Goal: Transaction & Acquisition: Purchase product/service

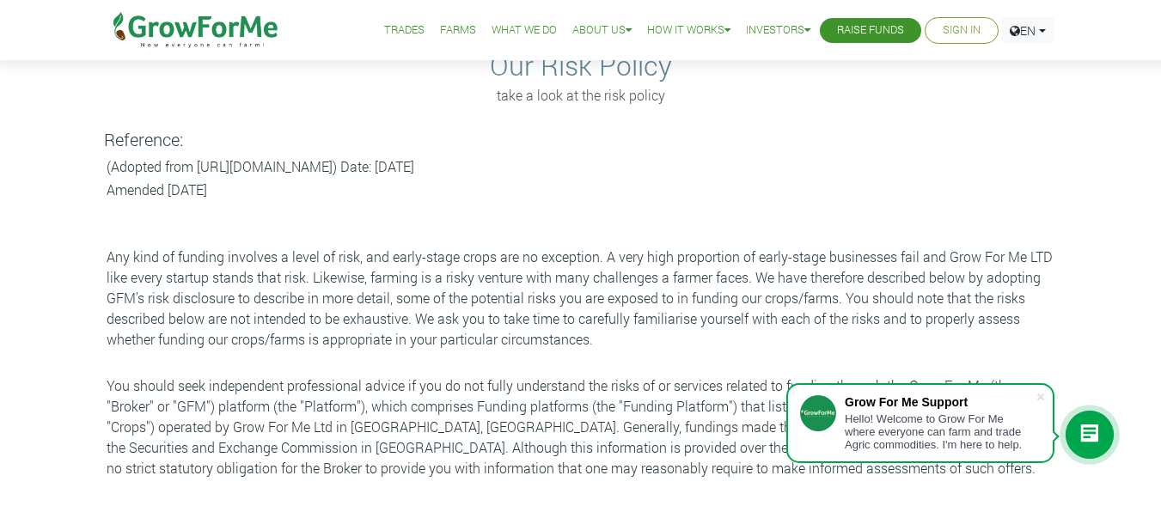
scroll to position [88, 0]
click at [1037, 393] on span at bounding box center [1040, 396] width 17 height 17
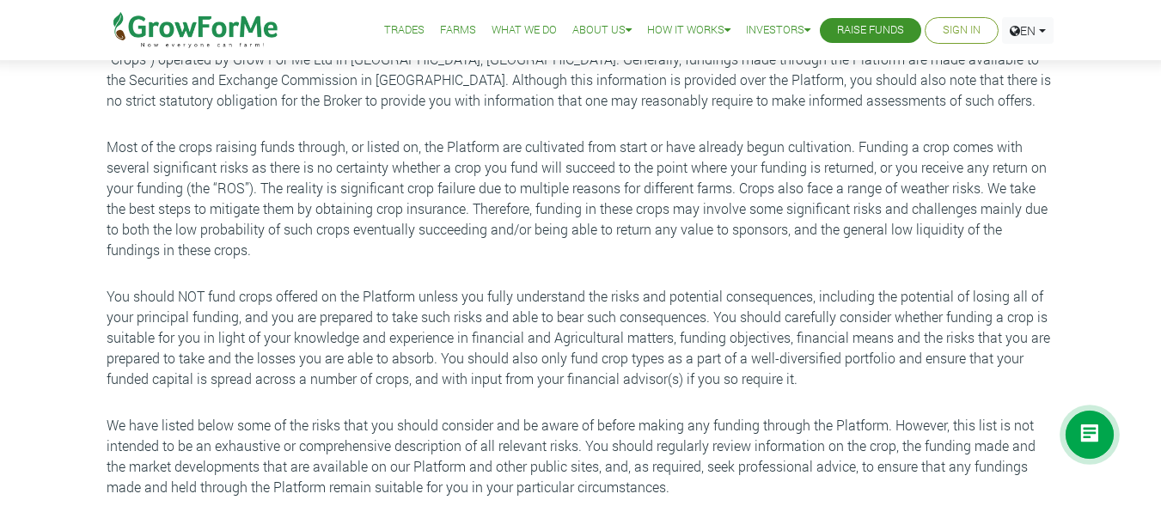
scroll to position [458, 0]
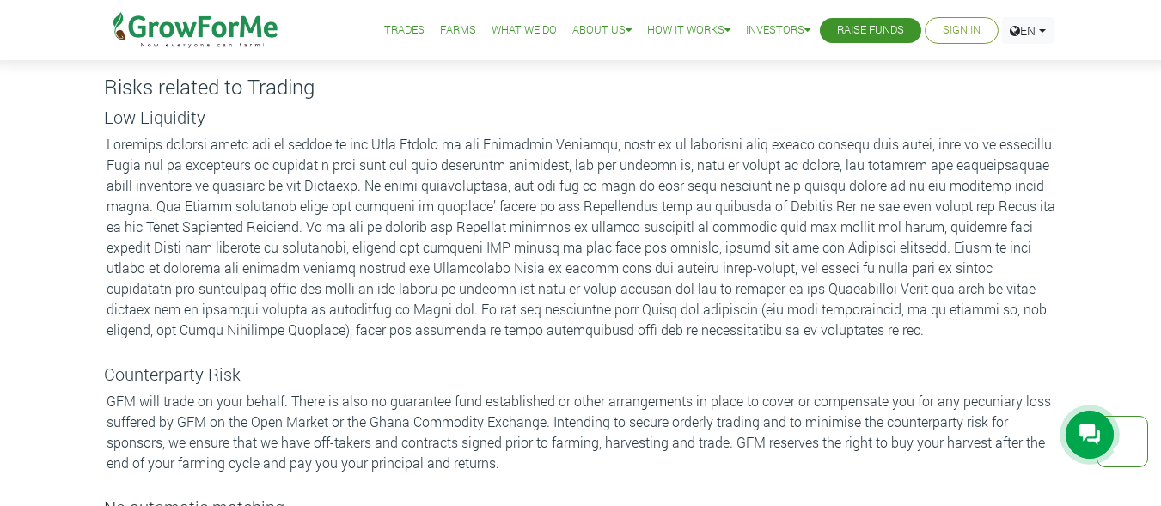
scroll to position [3312, 0]
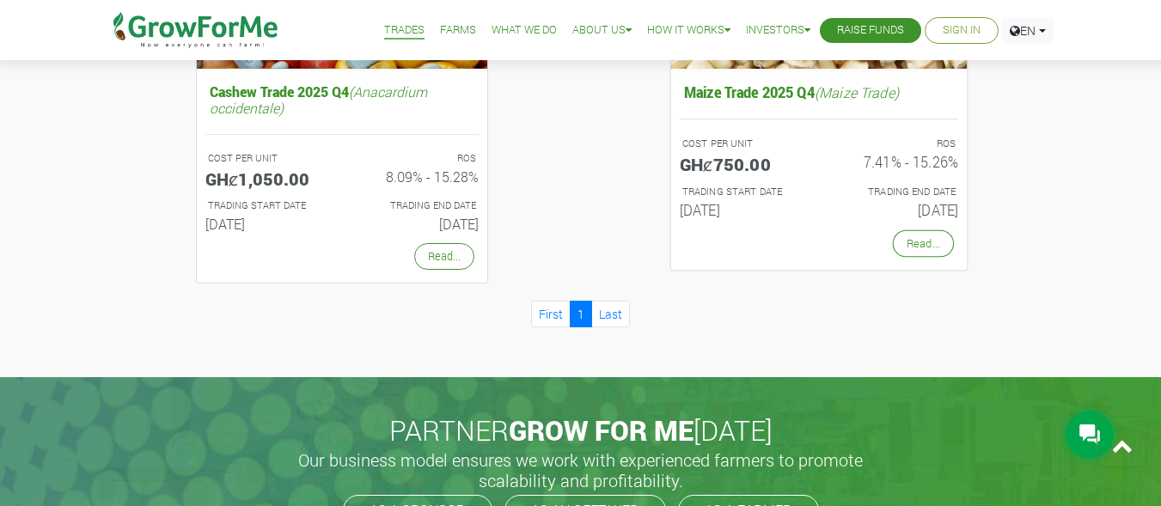
scroll to position [1681, 0]
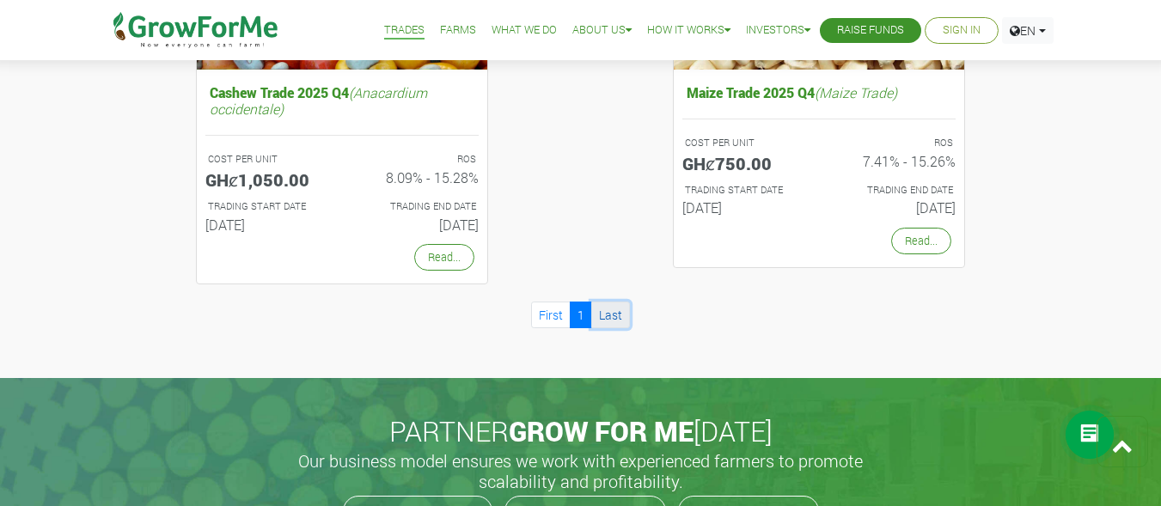
click at [615, 311] on link "Last" at bounding box center [610, 315] width 39 height 27
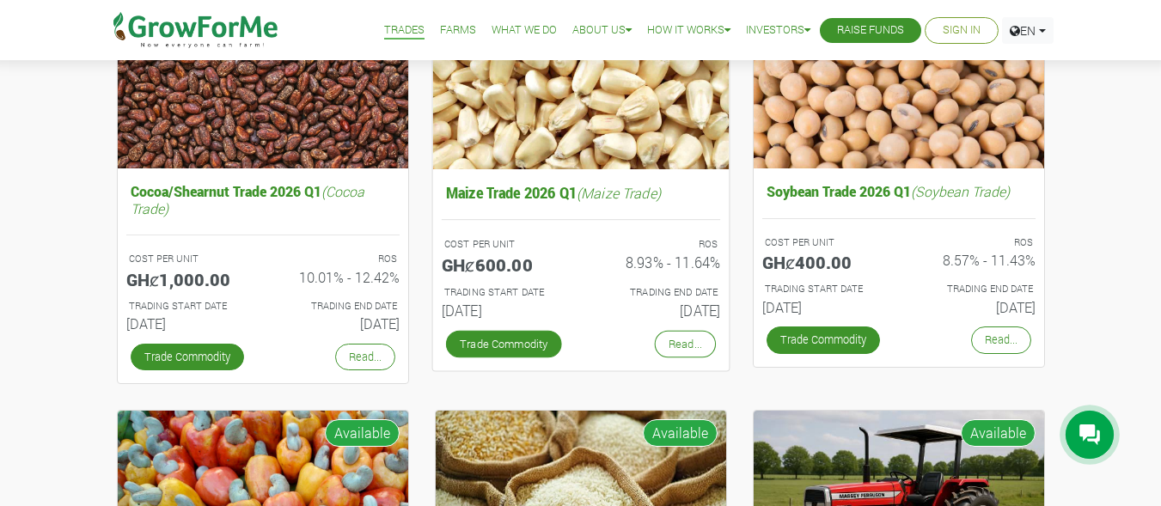
scroll to position [273, 0]
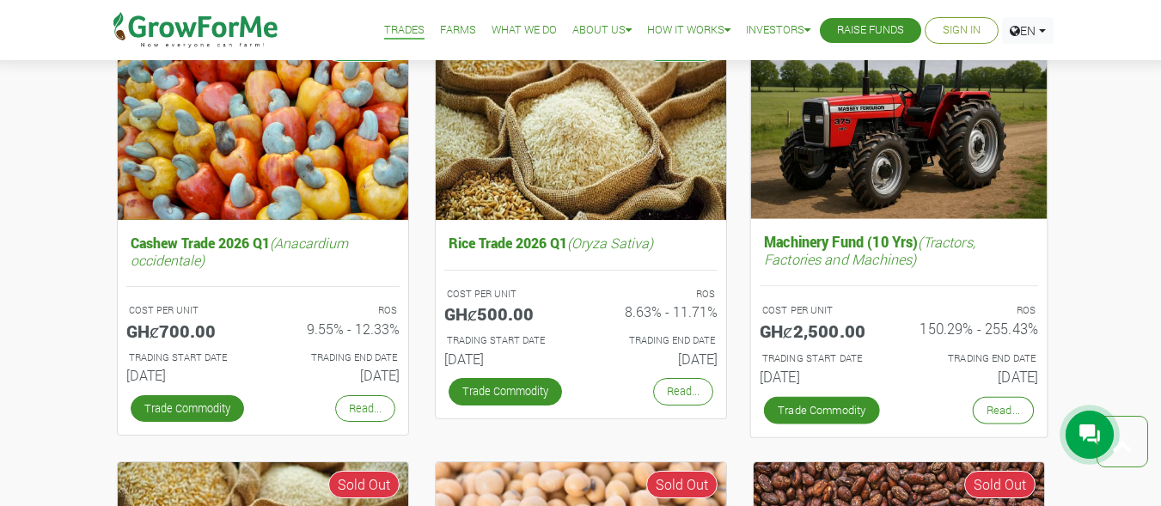
scroll to position [654, 0]
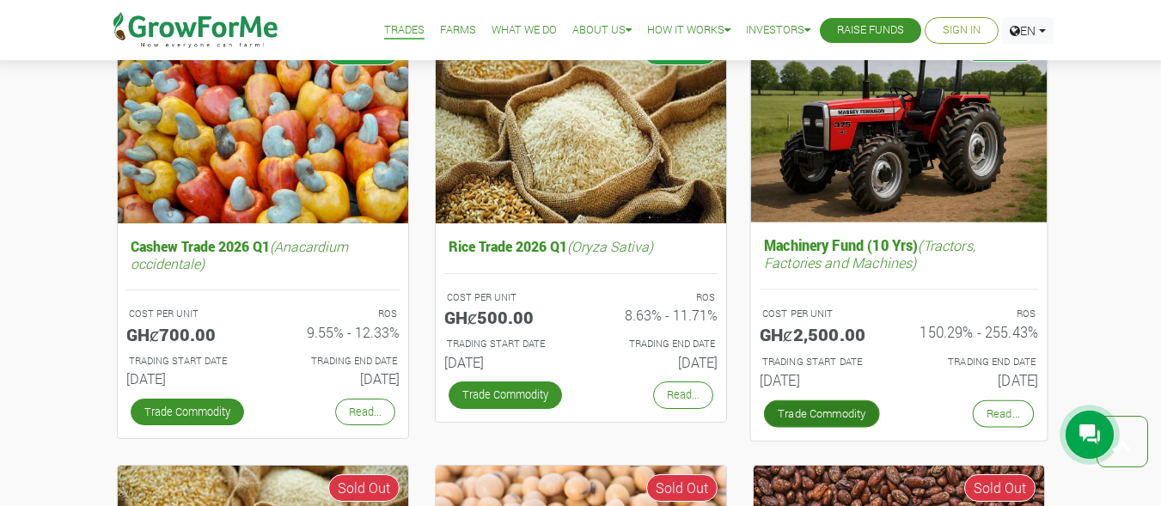
click at [849, 409] on link "Trade Commodity" at bounding box center [821, 413] width 116 height 27
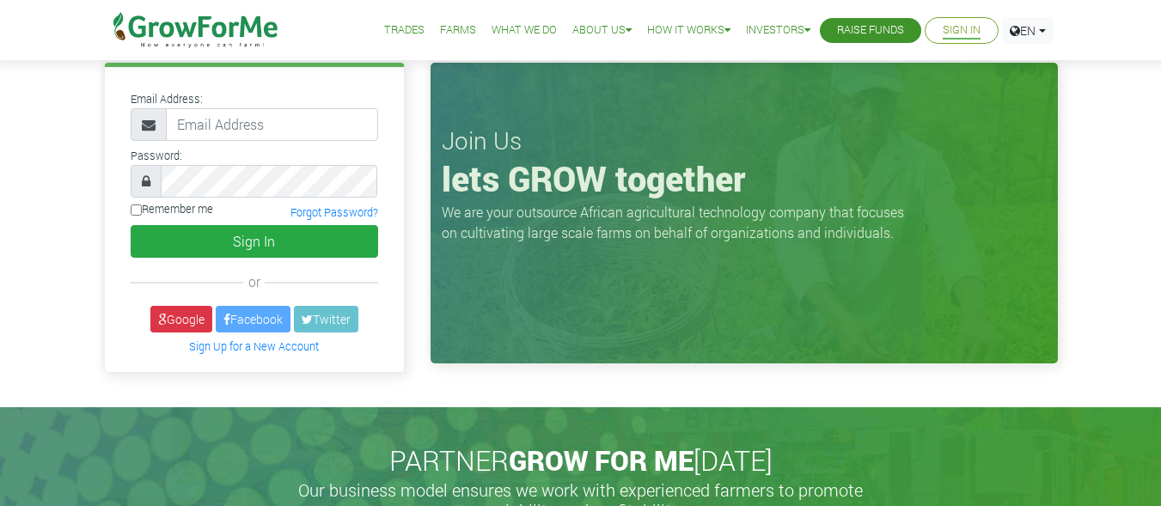
scroll to position [34, 0]
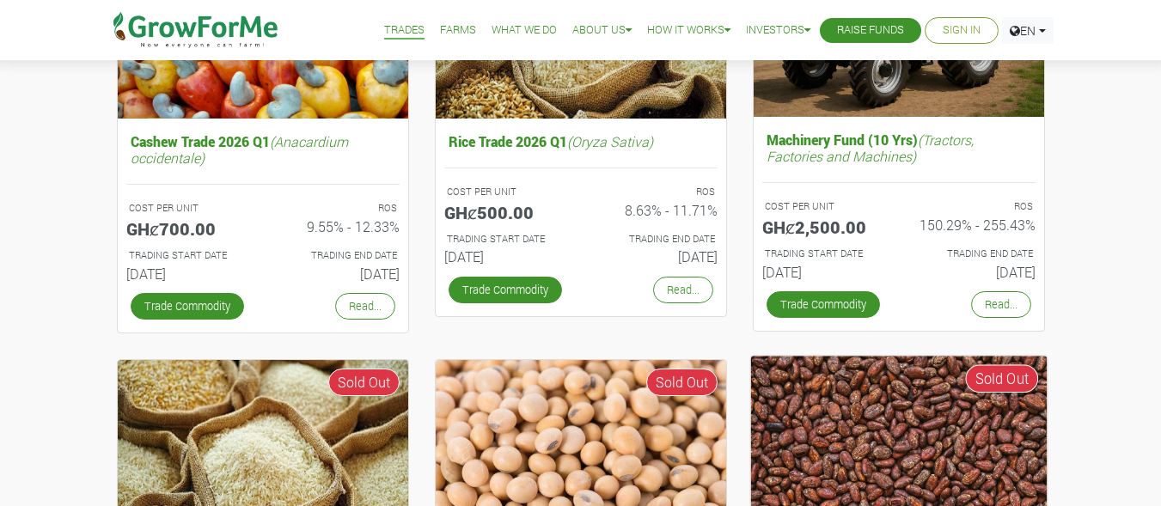
scroll to position [586, 0]
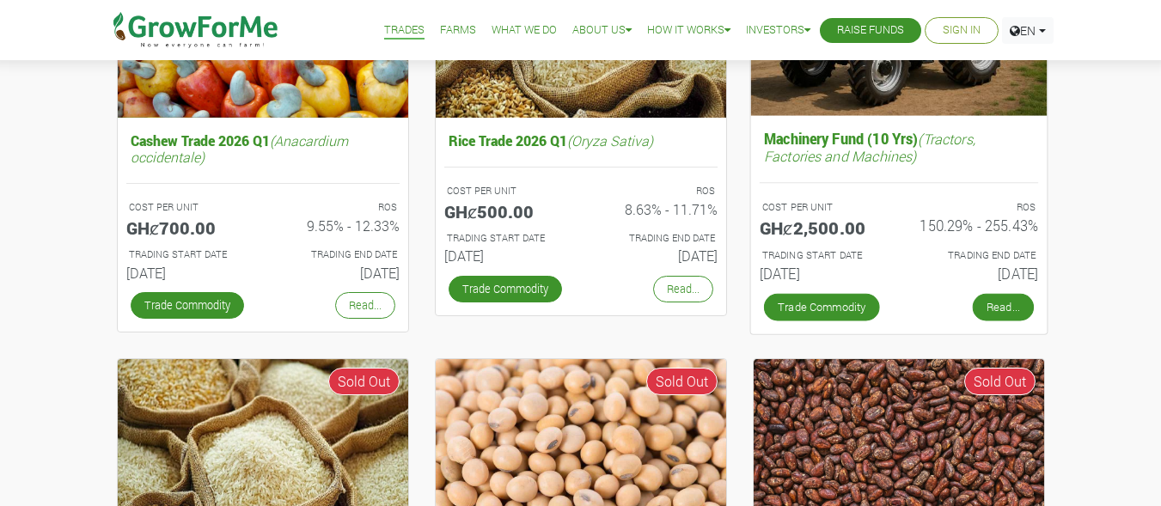
click at [979, 308] on link "Read..." at bounding box center [1002, 307] width 61 height 27
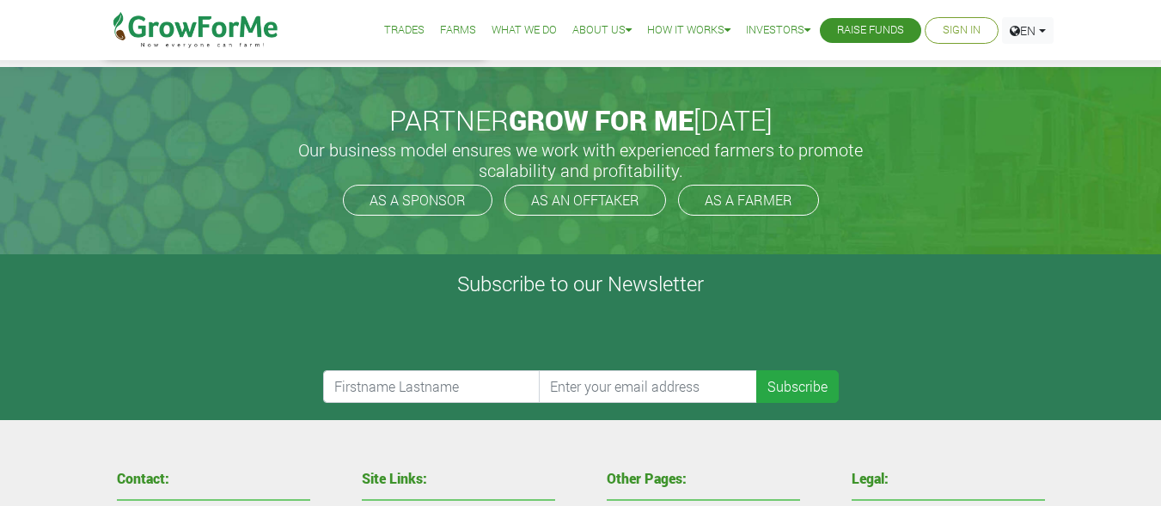
scroll to position [582, 0]
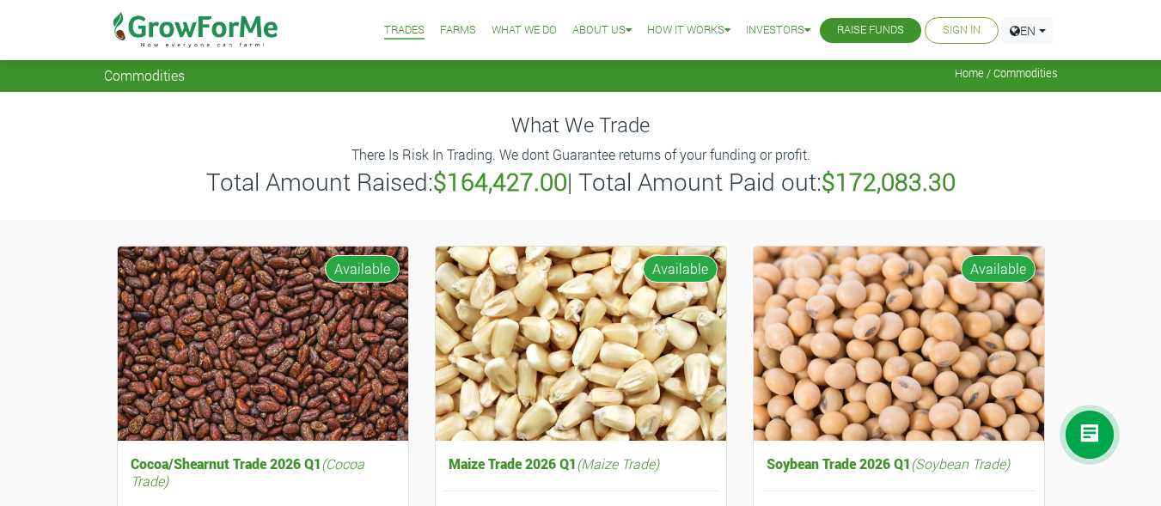
click at [442, 27] on link "Farms" at bounding box center [458, 30] width 36 height 18
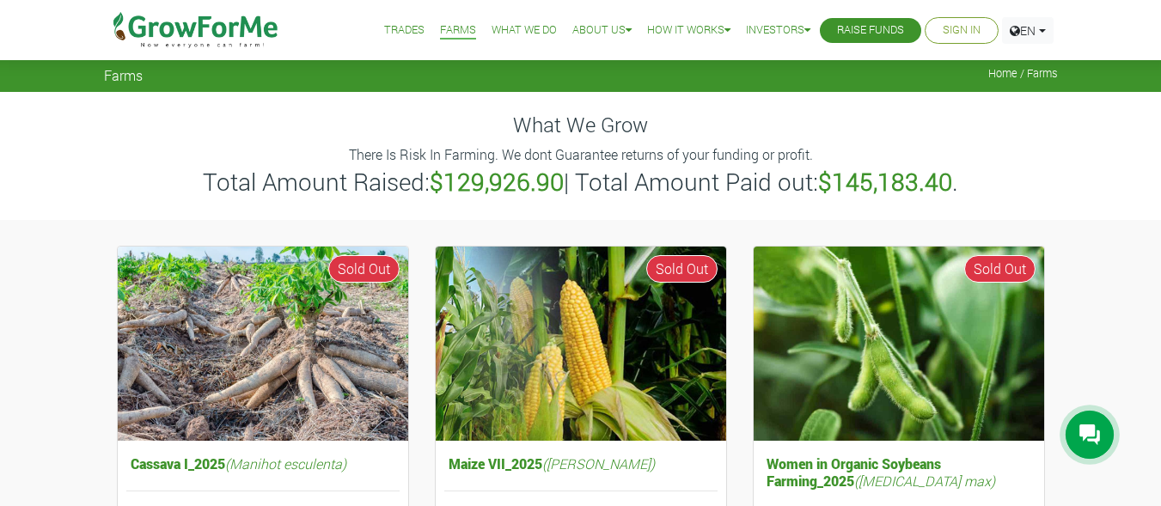
click at [509, 22] on link "What We Do" at bounding box center [523, 30] width 65 height 18
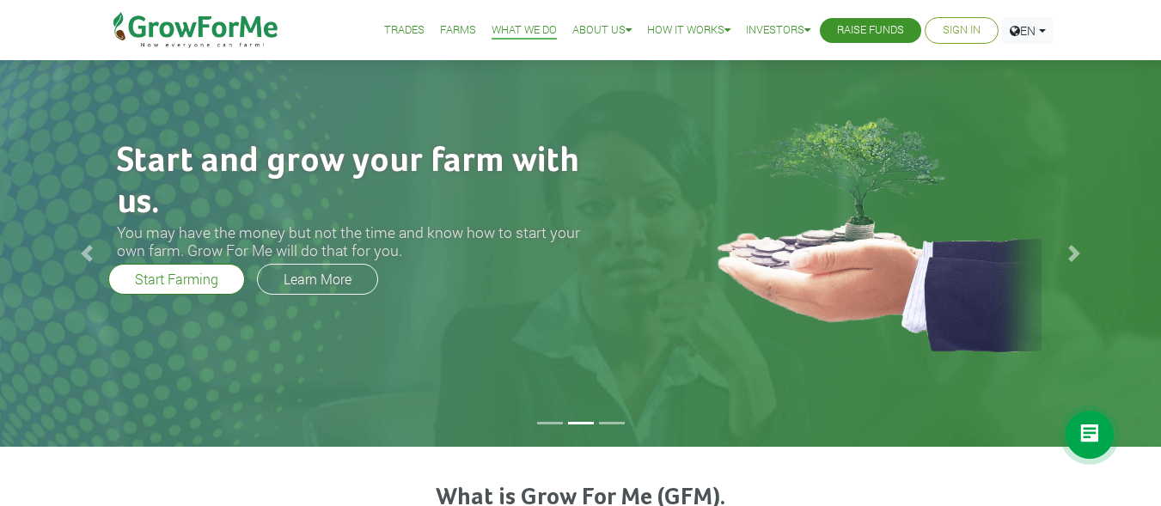
click at [635, 239] on div "Start and grow your farm with us. You may have the money but not the time and k…" at bounding box center [376, 206] width 571 height 293
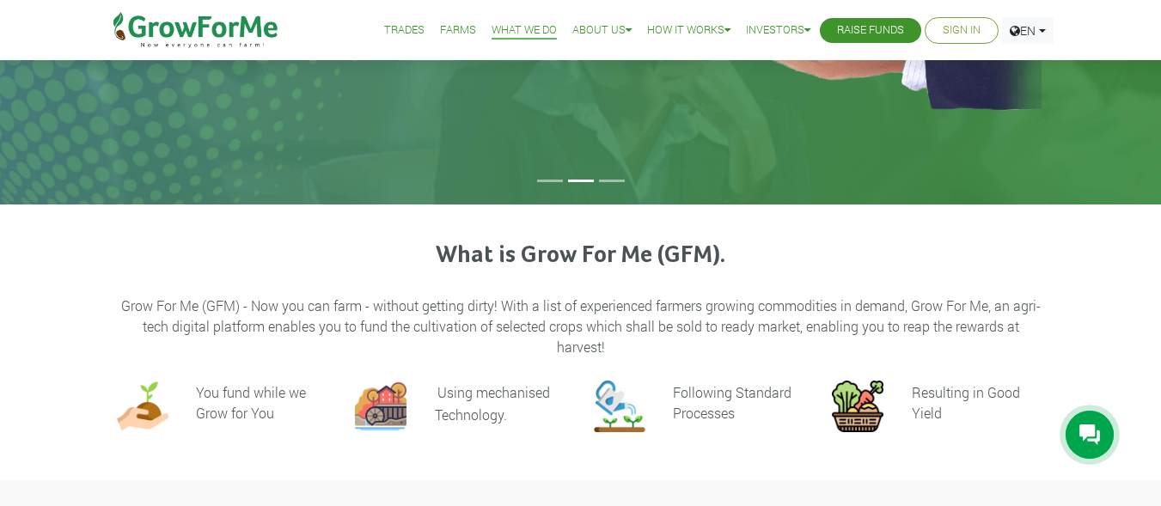
scroll to position [208, 0]
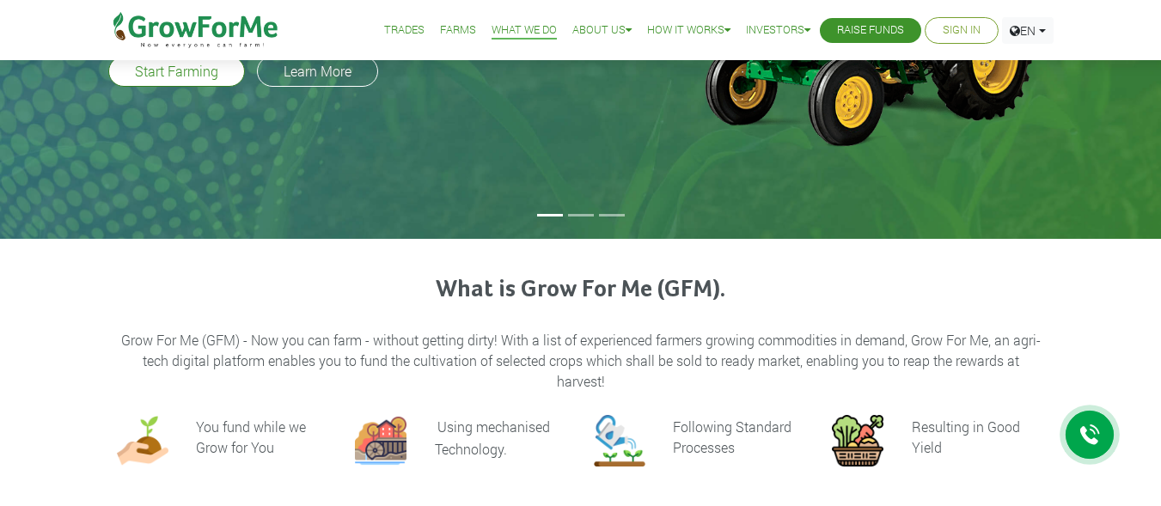
click at [397, 27] on link "Trades" at bounding box center [404, 30] width 40 height 18
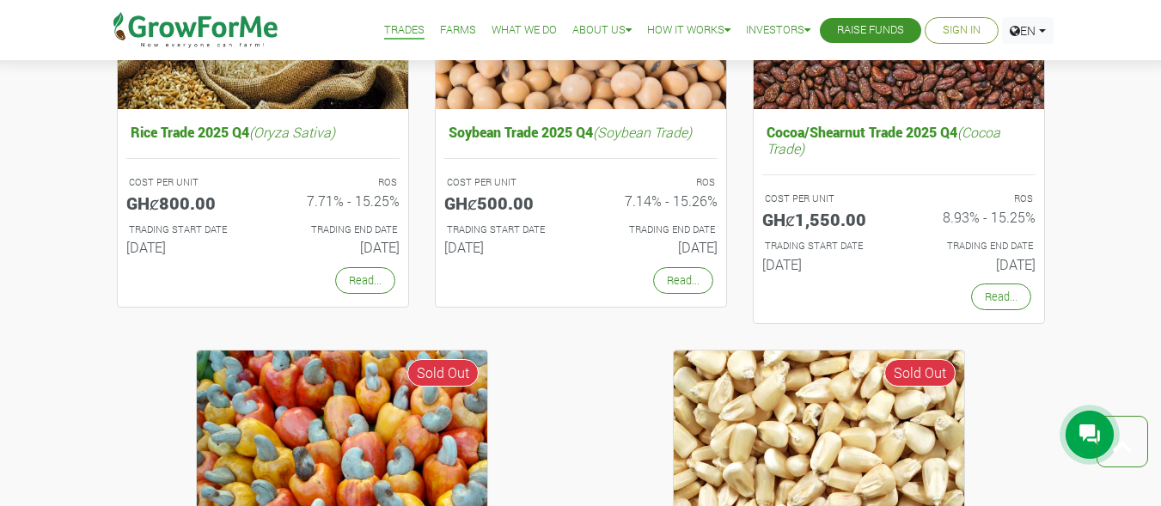
scroll to position [1141, 0]
